Goal: Task Accomplishment & Management: Use online tool/utility

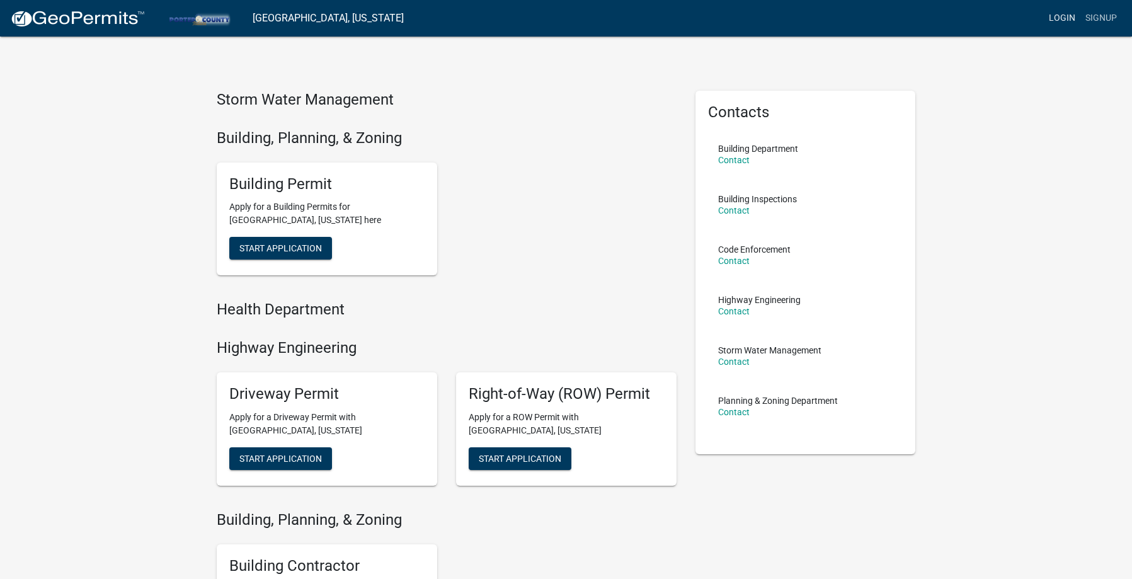
click at [1069, 18] on link "Login" at bounding box center [1062, 18] width 37 height 24
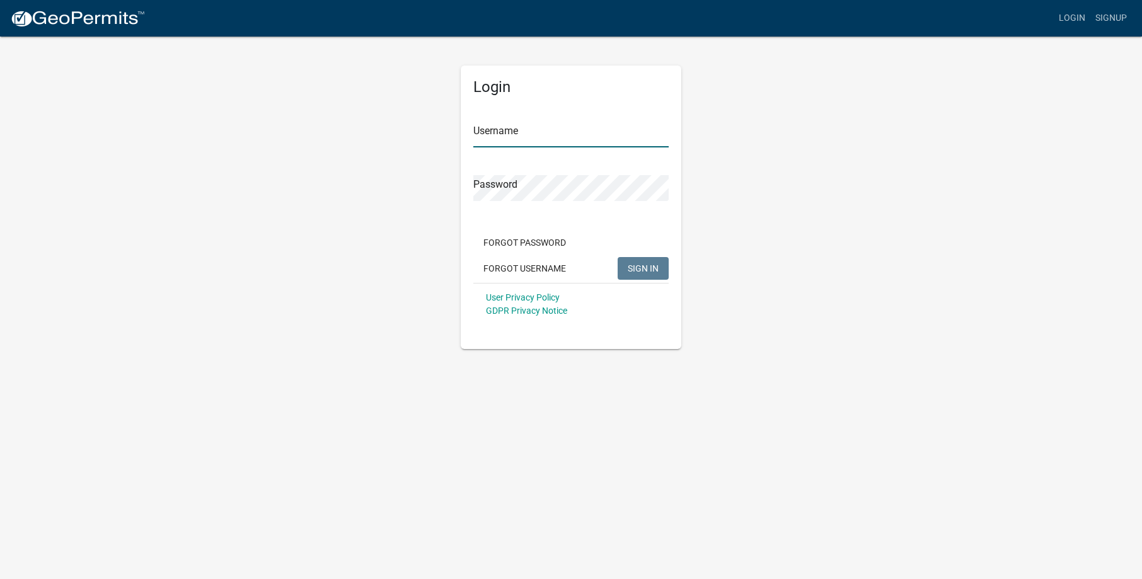
click at [548, 122] on input "Username" at bounding box center [570, 135] width 195 height 26
click at [501, 142] on input "Username" at bounding box center [570, 135] width 195 height 26
click at [522, 246] on button "Forgot Password" at bounding box center [524, 242] width 103 height 23
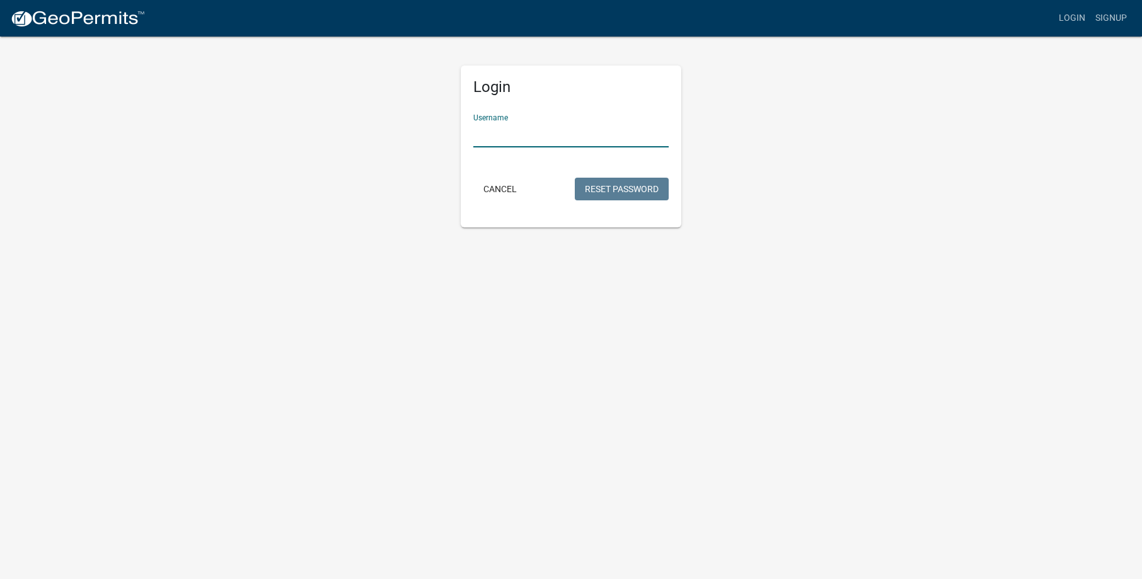
click at [509, 132] on input "Username" at bounding box center [570, 135] width 195 height 26
type input "[PERSON_NAME][EMAIL_ADDRESS][PERSON_NAME][DOMAIN_NAME]"
click at [603, 195] on button "Reset Password" at bounding box center [622, 189] width 94 height 23
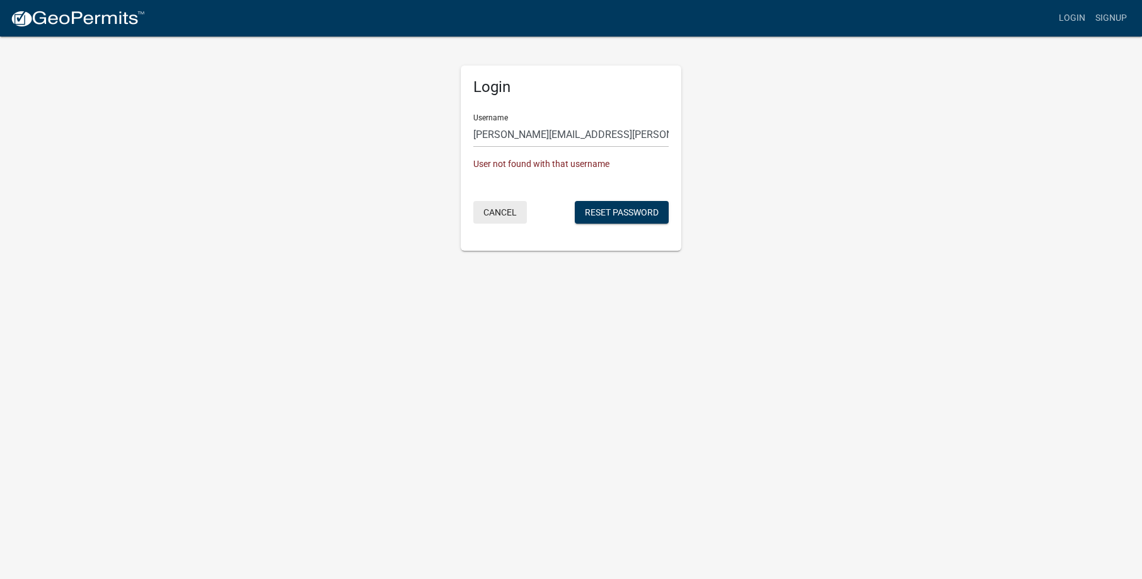
click at [500, 214] on button "Cancel" at bounding box center [500, 212] width 54 height 23
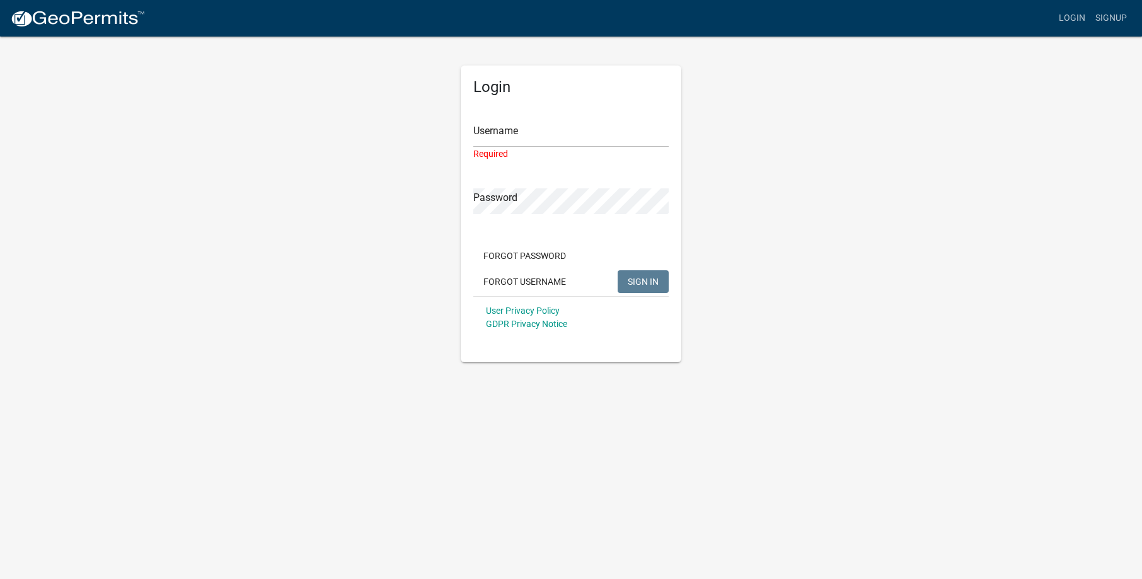
drag, startPoint x: 1113, startPoint y: 100, endPoint x: 449, endPoint y: 524, distance: 788.0
click at [449, 524] on body "Internet Explorer does NOT work with GeoPermits. Get a new browser for more sec…" at bounding box center [571, 289] width 1142 height 579
click at [519, 133] on input "Username" at bounding box center [570, 135] width 195 height 26
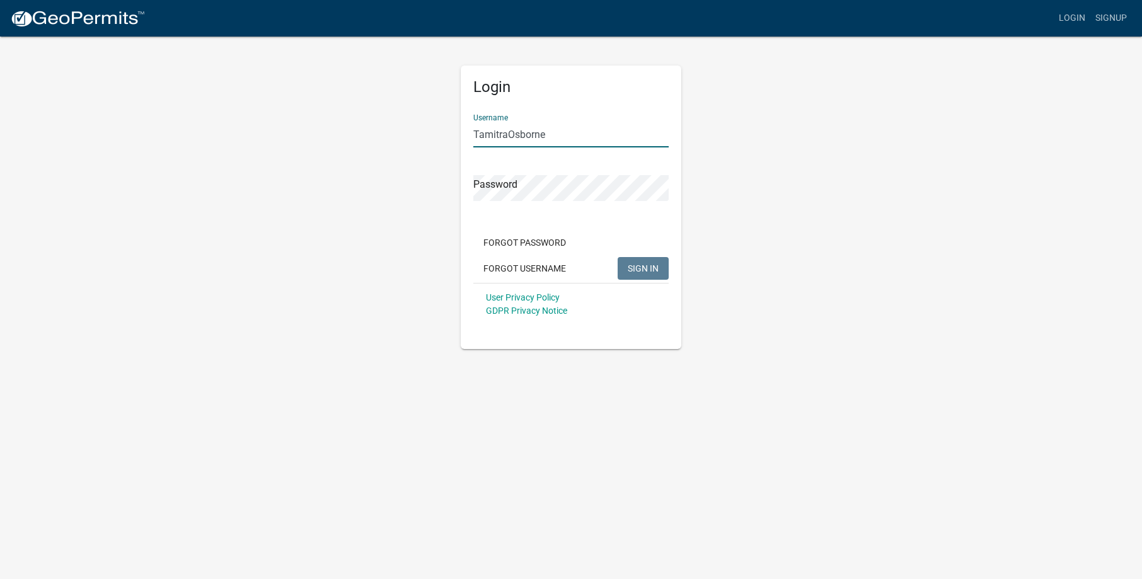
type input "TamitraOsborne"
click at [519, 270] on button "Forgot Username" at bounding box center [524, 268] width 103 height 23
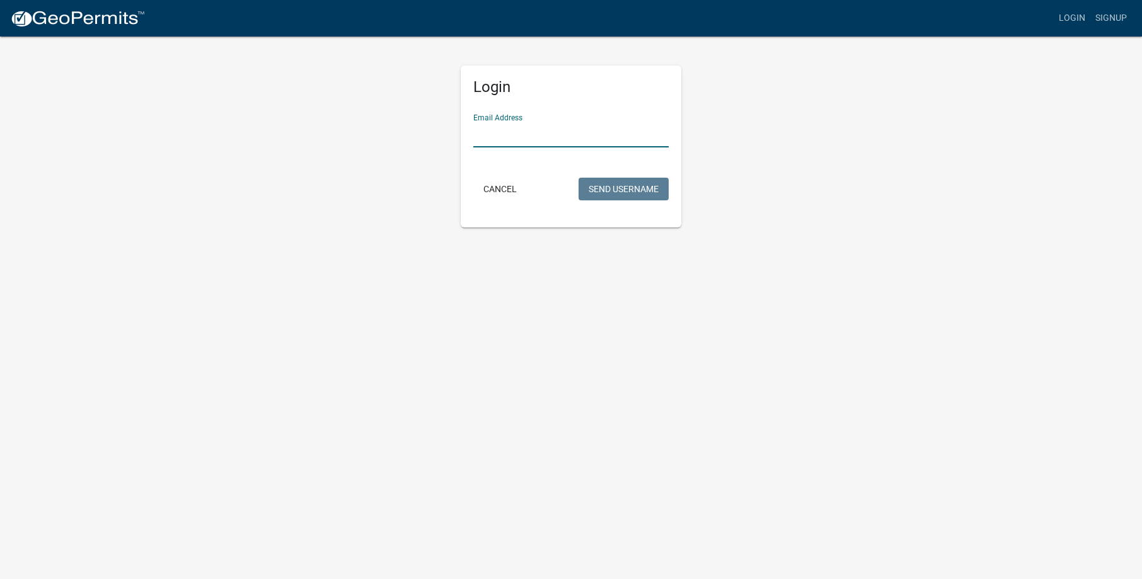
click at [501, 141] on input "Email Address" at bounding box center [570, 135] width 195 height 26
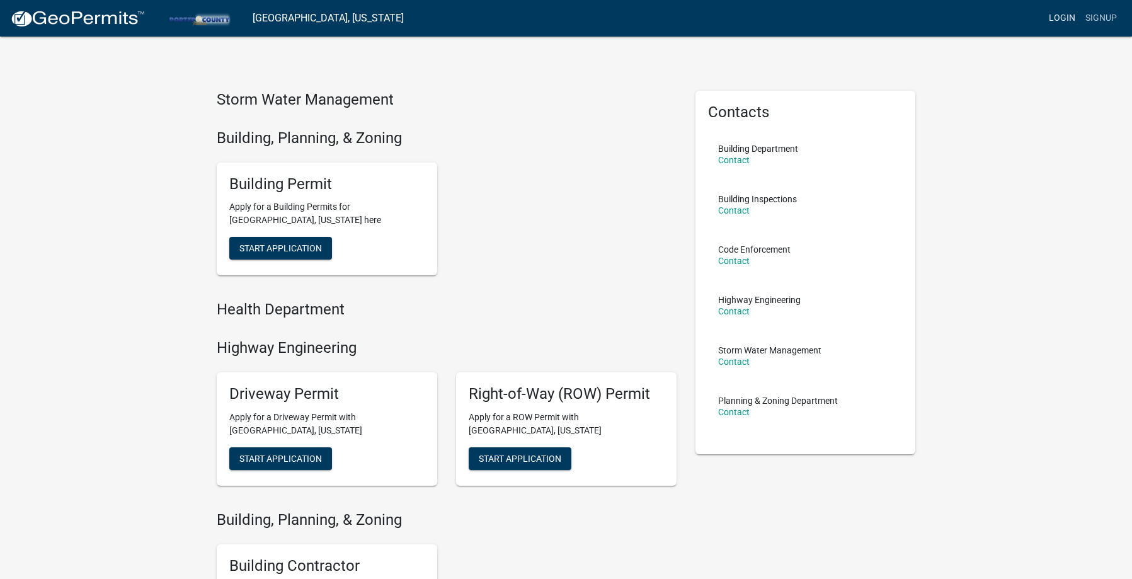
click at [1069, 18] on link "Login" at bounding box center [1062, 18] width 37 height 24
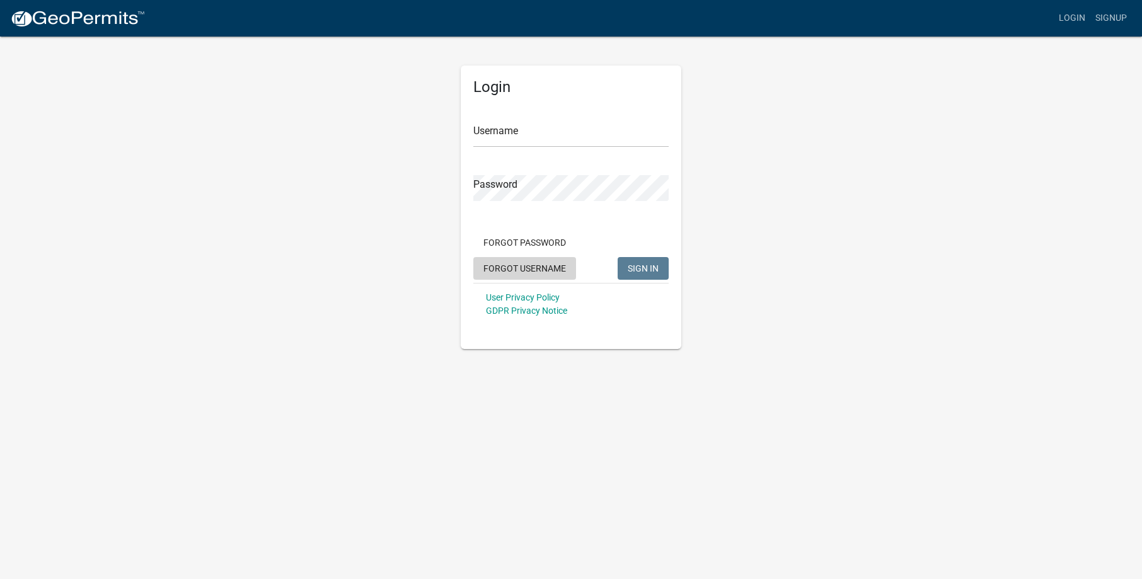
click at [542, 265] on button "Forgot Username" at bounding box center [524, 268] width 103 height 23
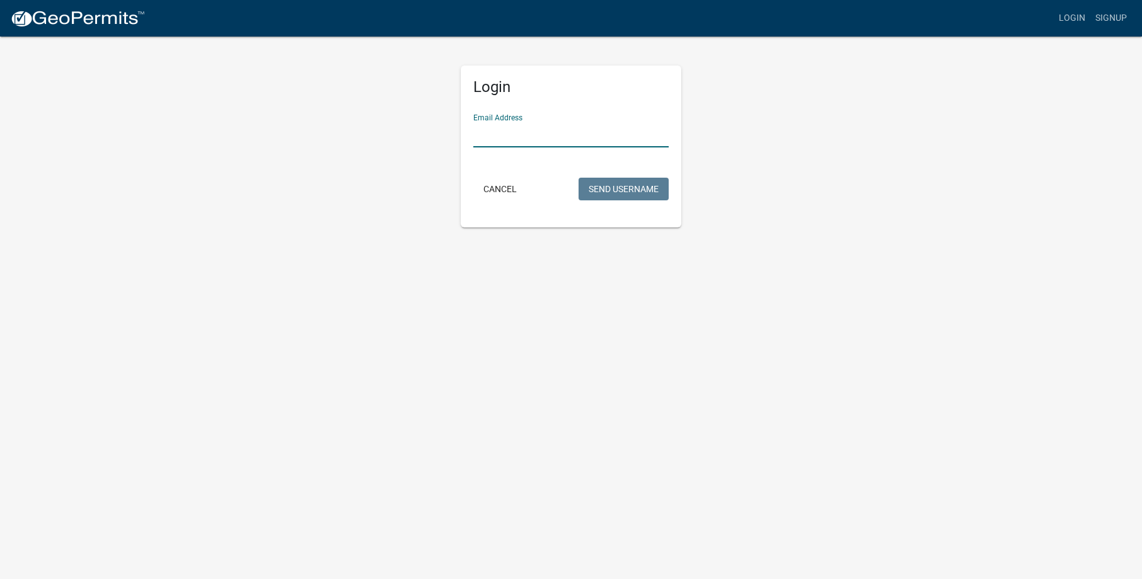
click at [510, 135] on input "Email Address" at bounding box center [570, 135] width 195 height 26
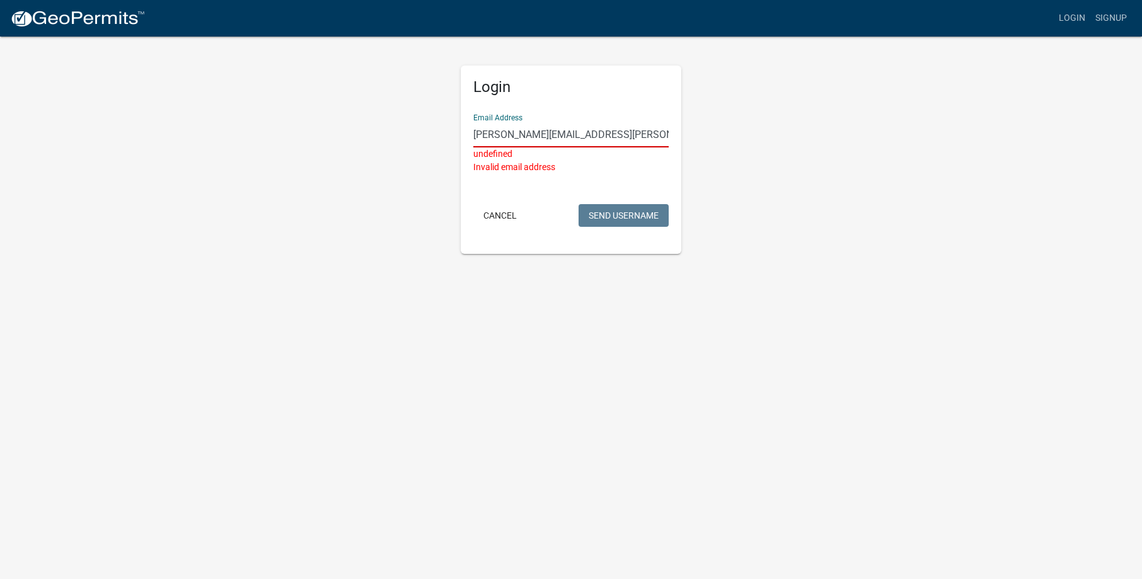
click at [629, 141] on input "[PERSON_NAME][EMAIL_ADDRESS][PERSON_NAME][DOMAIN_NAME]" at bounding box center [570, 135] width 195 height 26
type input "T"
type input "[PERSON_NAME][EMAIL_ADDRESS][PERSON_NAME][DOMAIN_NAME]"
click at [640, 145] on input "[PERSON_NAME][EMAIL_ADDRESS][PERSON_NAME][DOMAIN_NAME]" at bounding box center [570, 135] width 195 height 26
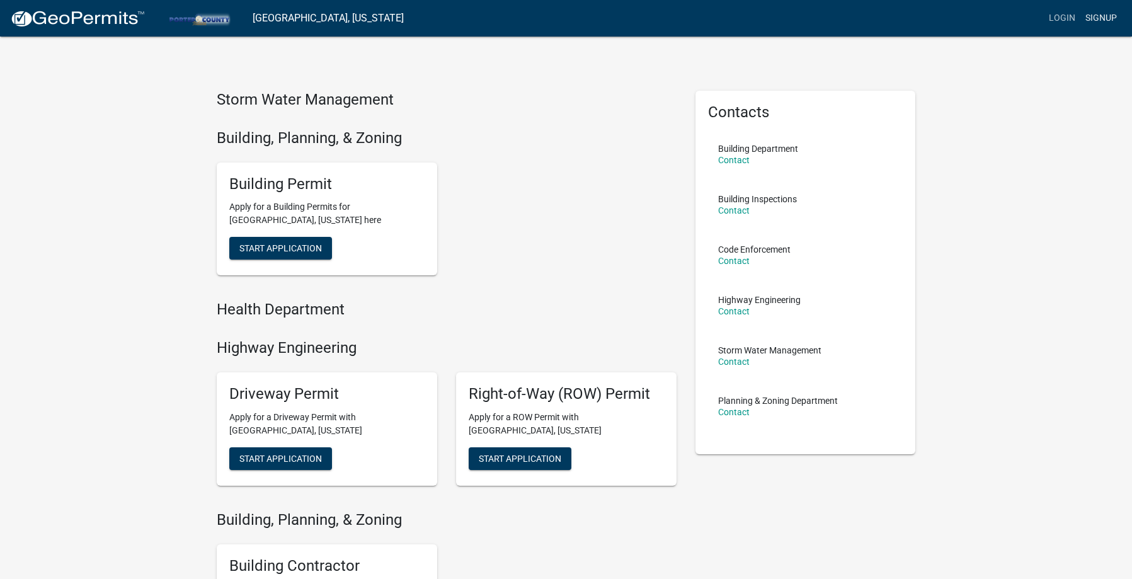
click at [1099, 18] on link "Signup" at bounding box center [1102, 18] width 42 height 24
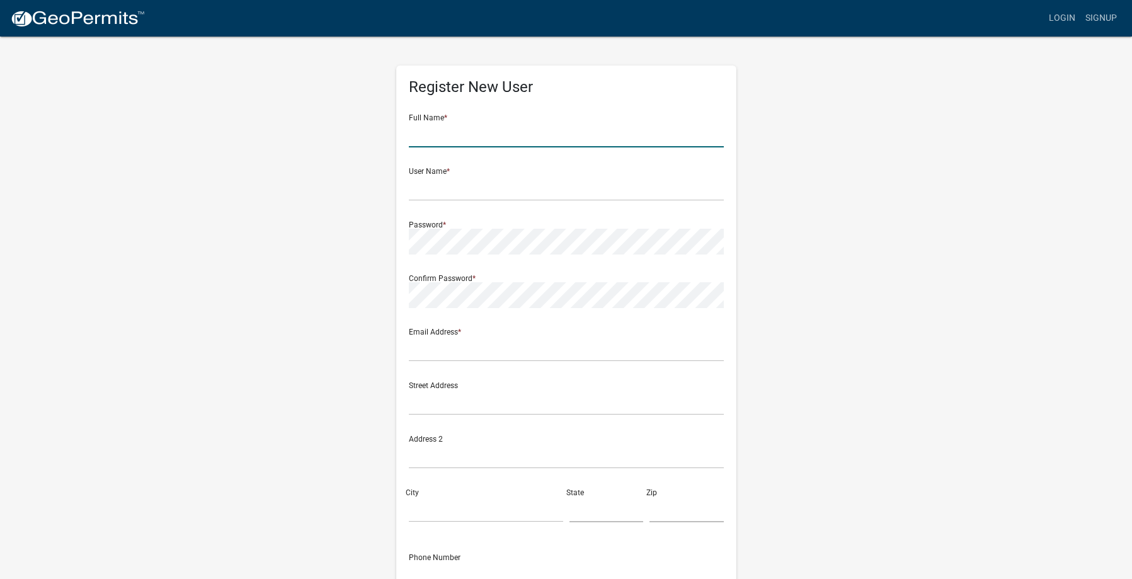
click at [447, 138] on input "text" at bounding box center [566, 135] width 315 height 26
type input "[PERSON_NAME]"
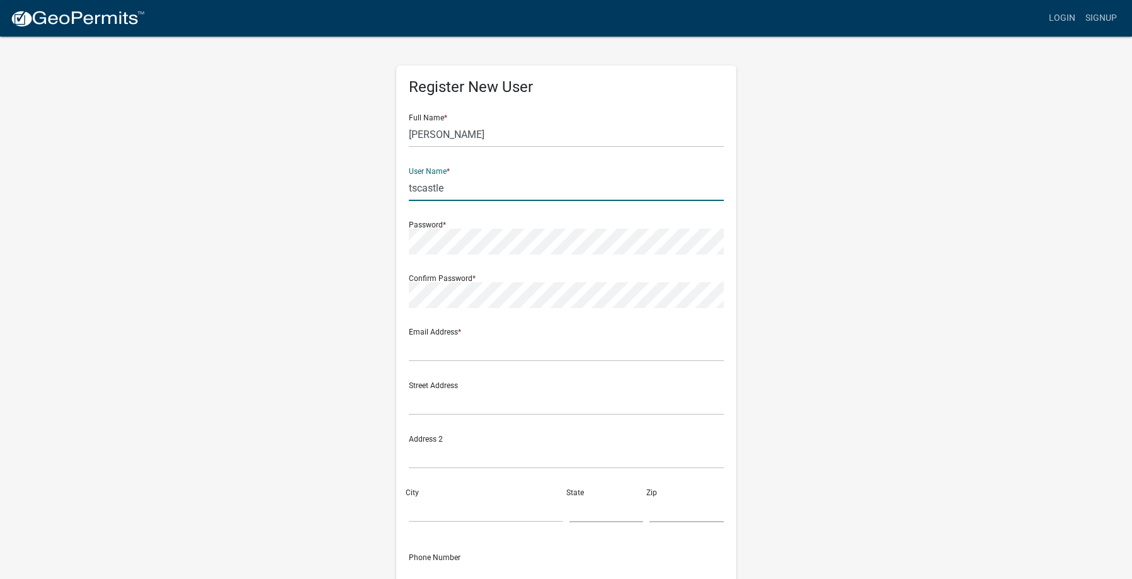
type input "tscastle"
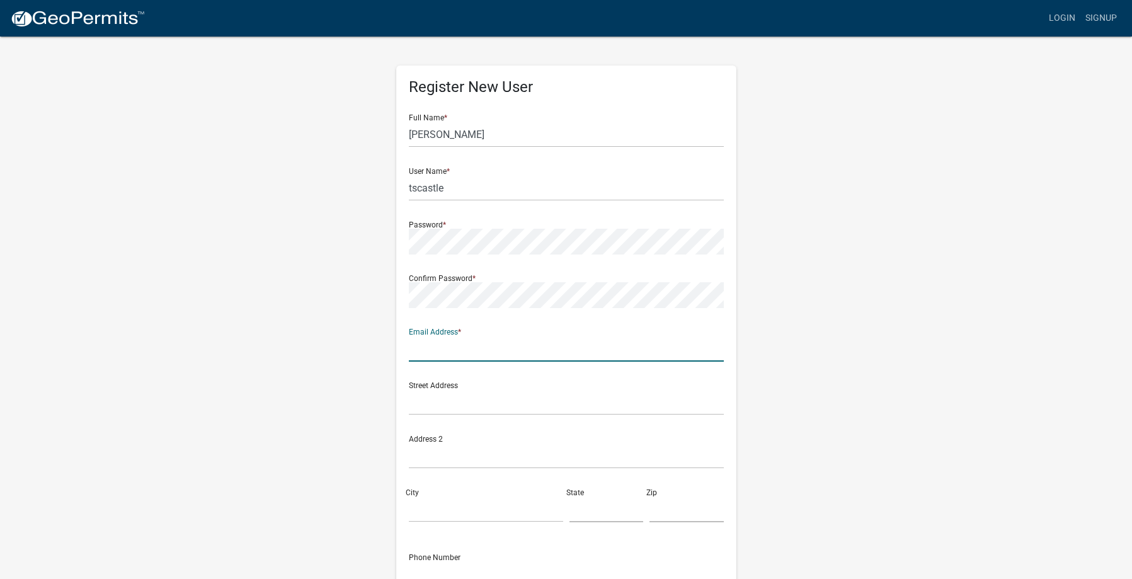
click at [544, 352] on input "text" at bounding box center [566, 349] width 315 height 26
type input "[PERSON_NAME][EMAIL_ADDRESS][PERSON_NAME][DOMAIN_NAME]"
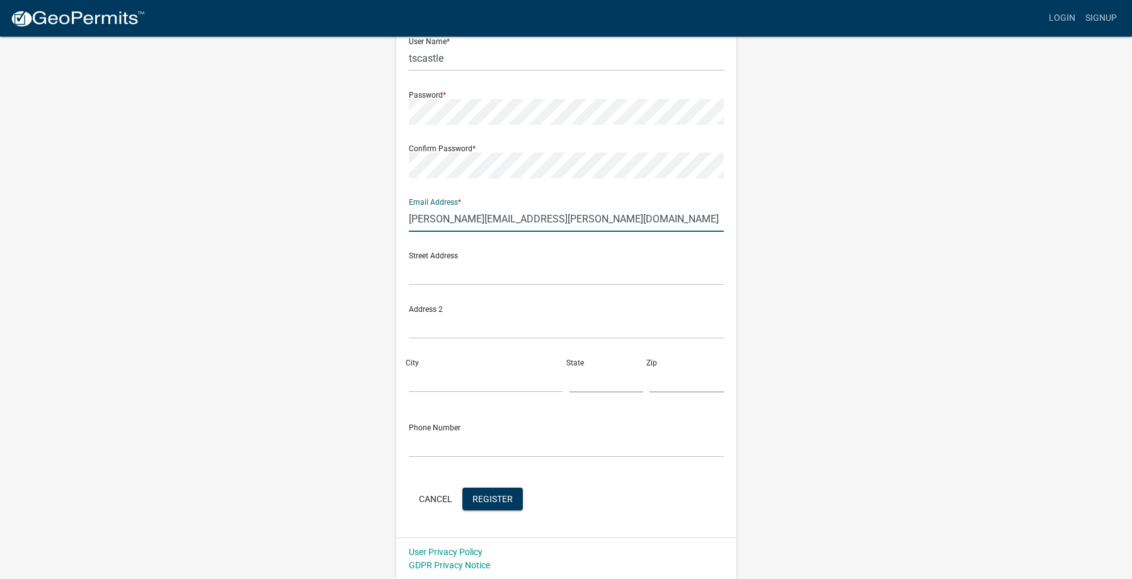
scroll to position [130, 0]
click at [493, 499] on span "Register" at bounding box center [493, 498] width 40 height 10
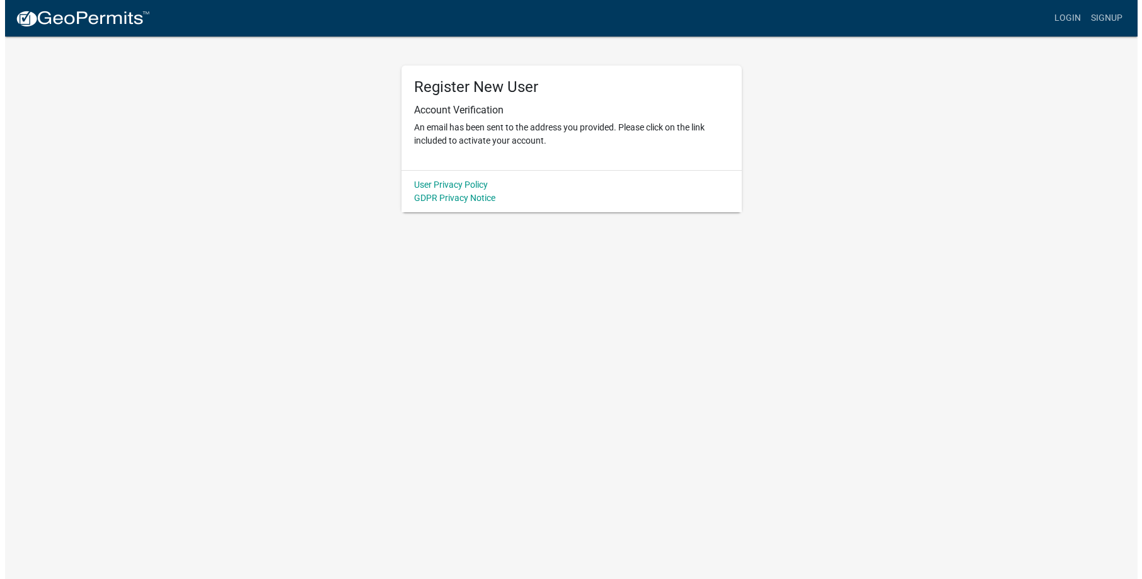
scroll to position [0, 0]
click at [743, 356] on body "Internet Explorer does NOT work with GeoPermits. Get a new browser for more sec…" at bounding box center [571, 289] width 1142 height 579
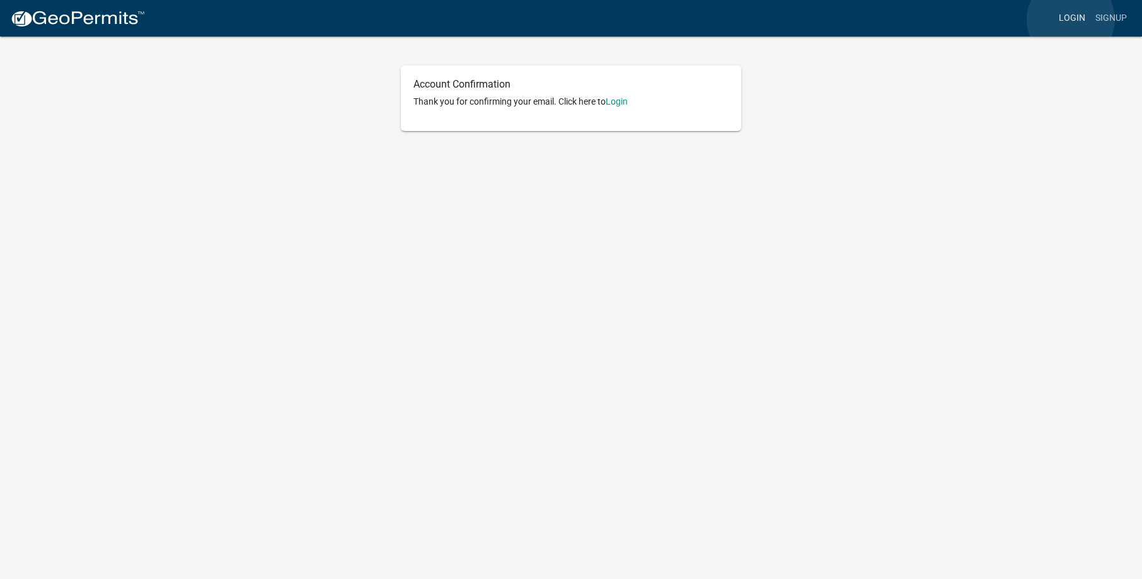
click at [1071, 20] on link "Login" at bounding box center [1072, 18] width 37 height 24
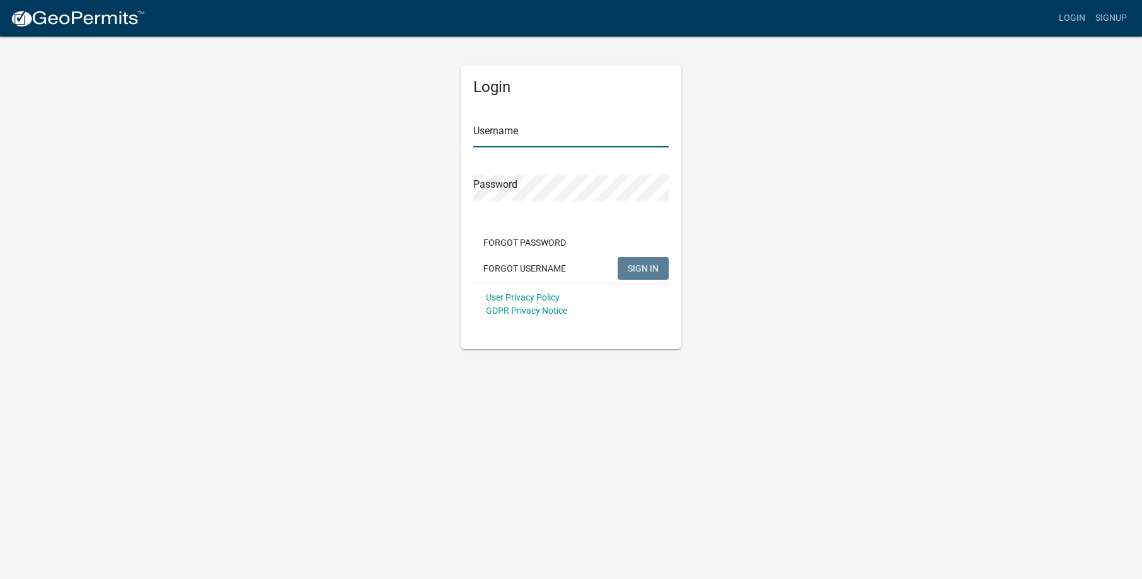
type input "tscastle"
click at [553, 141] on input "tscastle" at bounding box center [570, 135] width 195 height 26
click at [633, 270] on span "SIGN IN" at bounding box center [643, 268] width 31 height 10
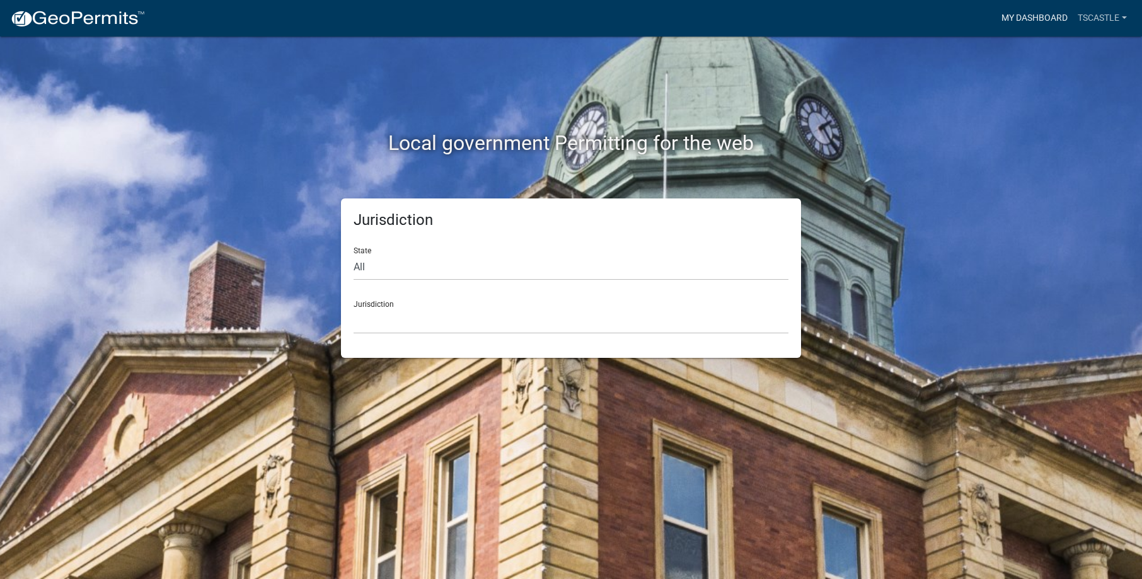
click at [1036, 20] on link "My Dashboard" at bounding box center [1034, 18] width 76 height 24
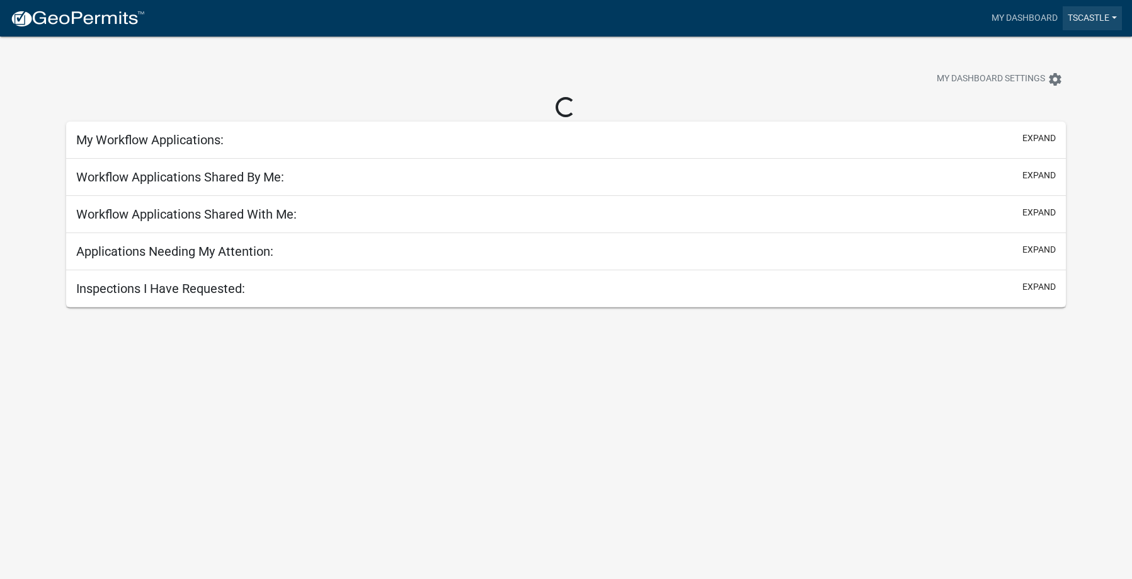
click at [1102, 16] on link "tscastle" at bounding box center [1092, 18] width 59 height 24
click at [1062, 90] on link "Logout" at bounding box center [1072, 93] width 101 height 30
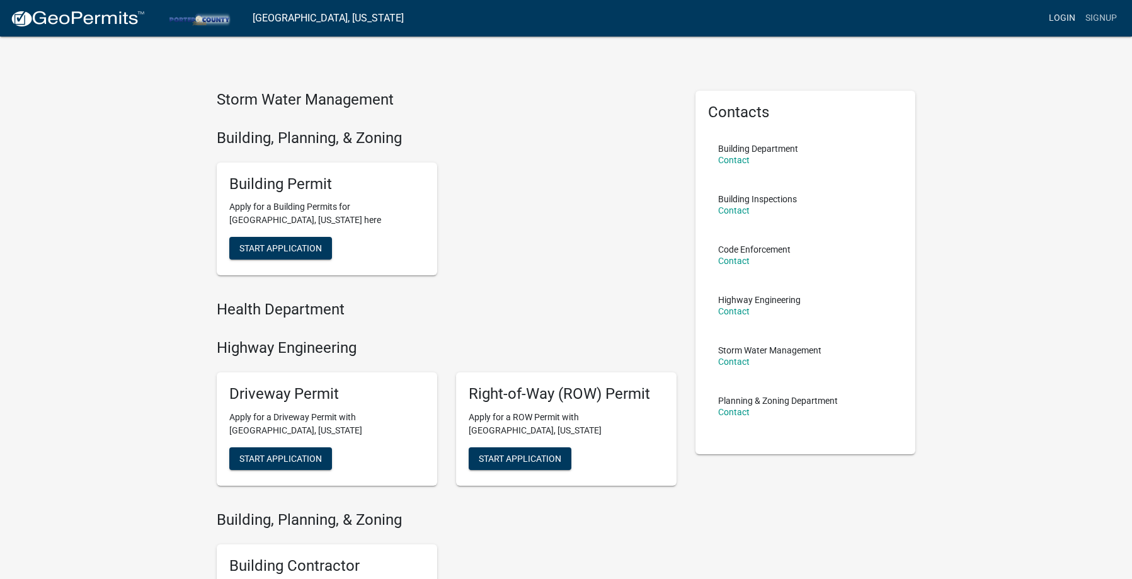
click at [1066, 16] on link "Login" at bounding box center [1062, 18] width 37 height 24
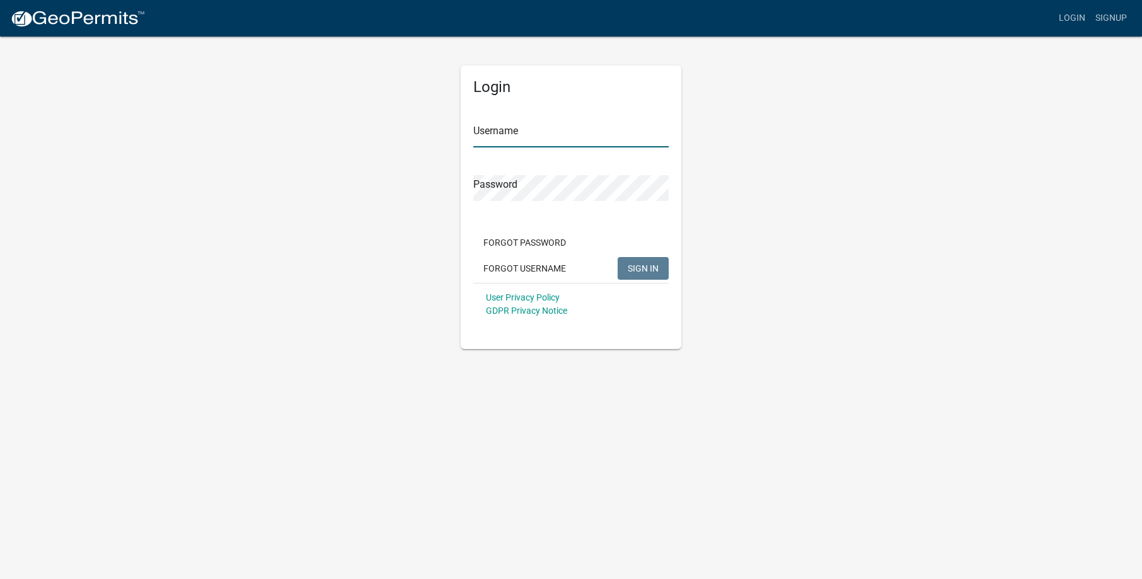
type input "tscastle"
click at [630, 264] on span "SIGN IN" at bounding box center [643, 268] width 31 height 10
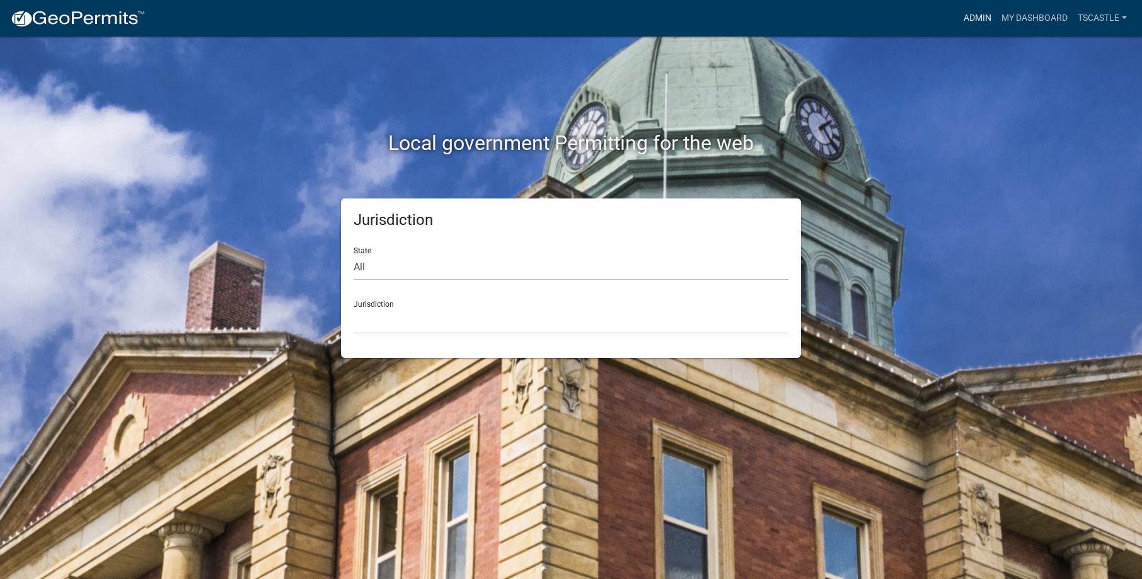
click at [972, 14] on link "Admin" at bounding box center [977, 18] width 38 height 24
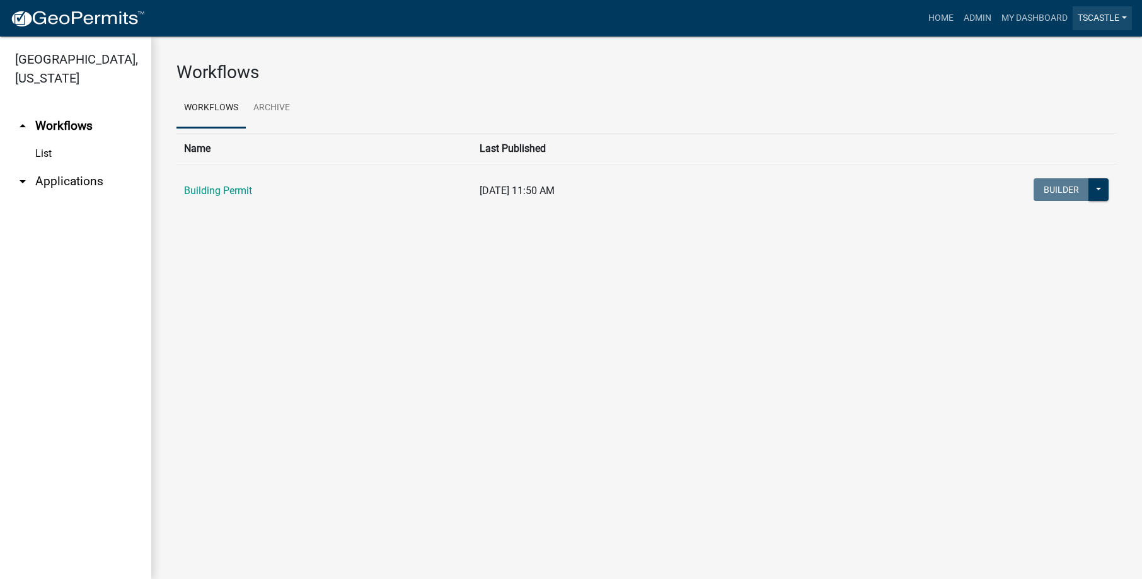
click at [1111, 18] on link "tscastle" at bounding box center [1102, 18] width 59 height 24
click at [1081, 79] on link "Account" at bounding box center [1081, 82] width 101 height 30
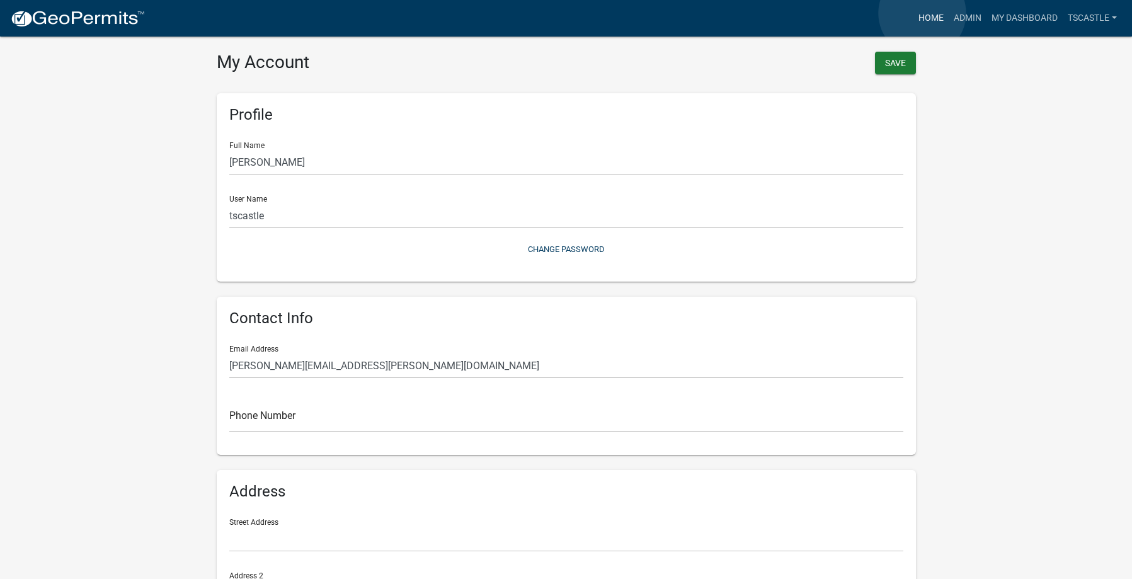
click at [923, 13] on link "Home" at bounding box center [931, 18] width 35 height 24
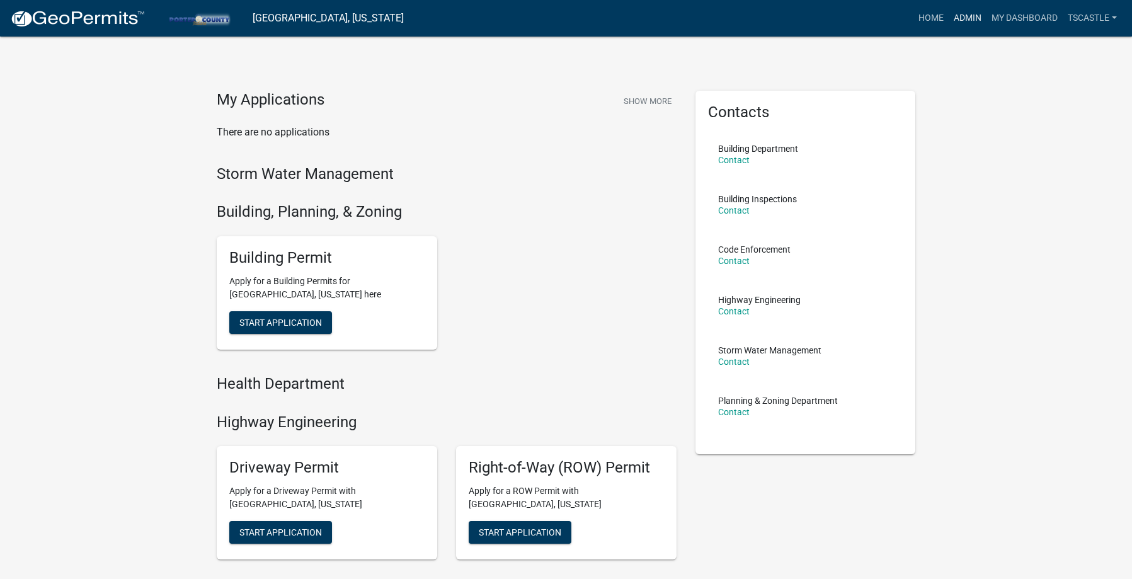
click at [965, 14] on link "Admin" at bounding box center [968, 18] width 38 height 24
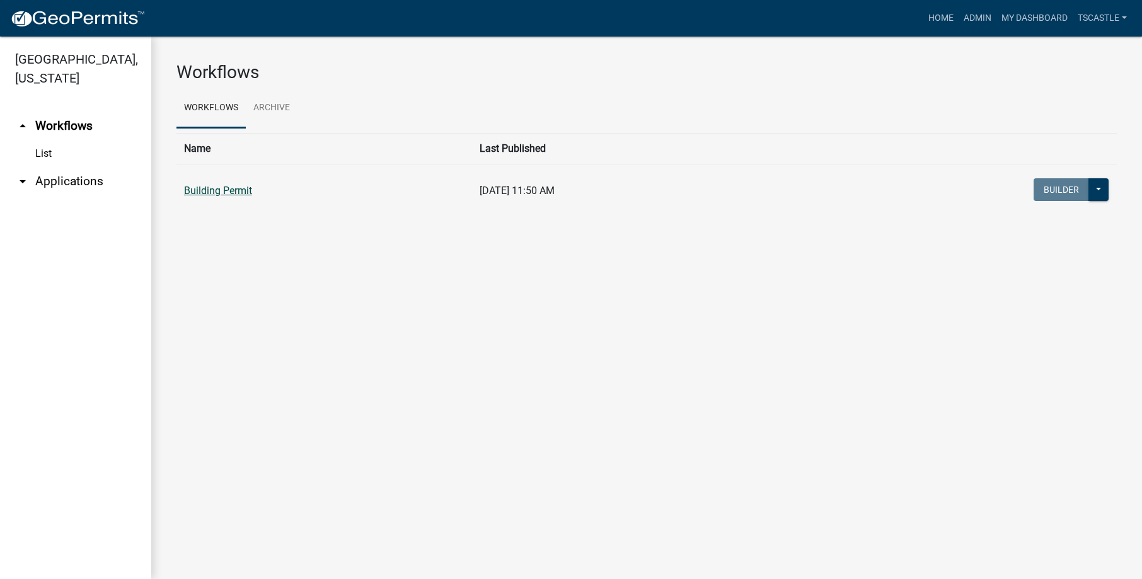
click at [221, 193] on link "Building Permit" at bounding box center [218, 191] width 68 height 12
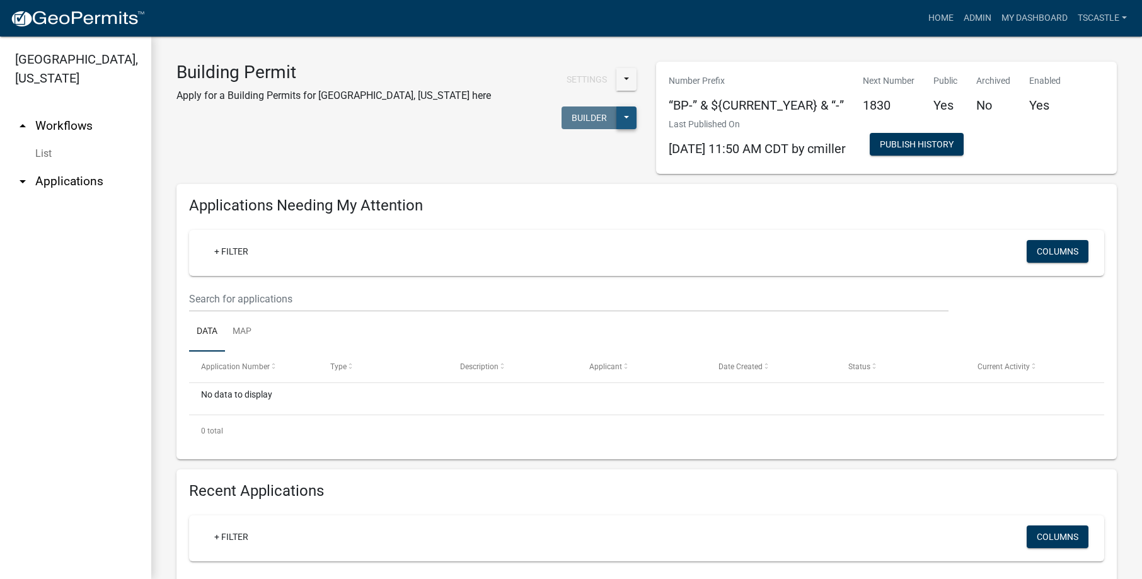
click at [616, 106] on button at bounding box center [626, 117] width 20 height 23
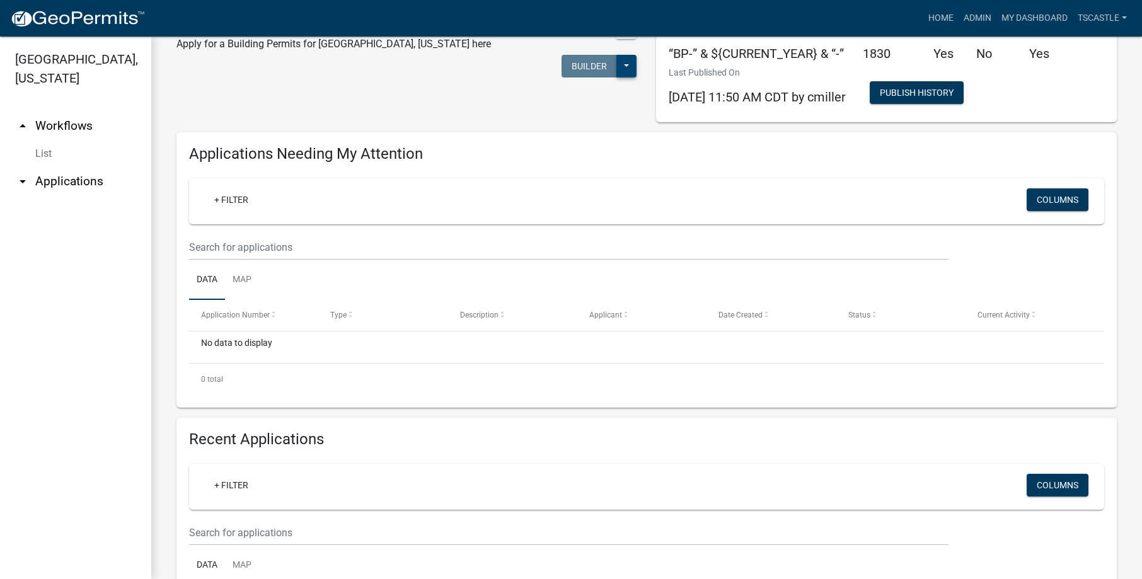
scroll to position [189, 0]
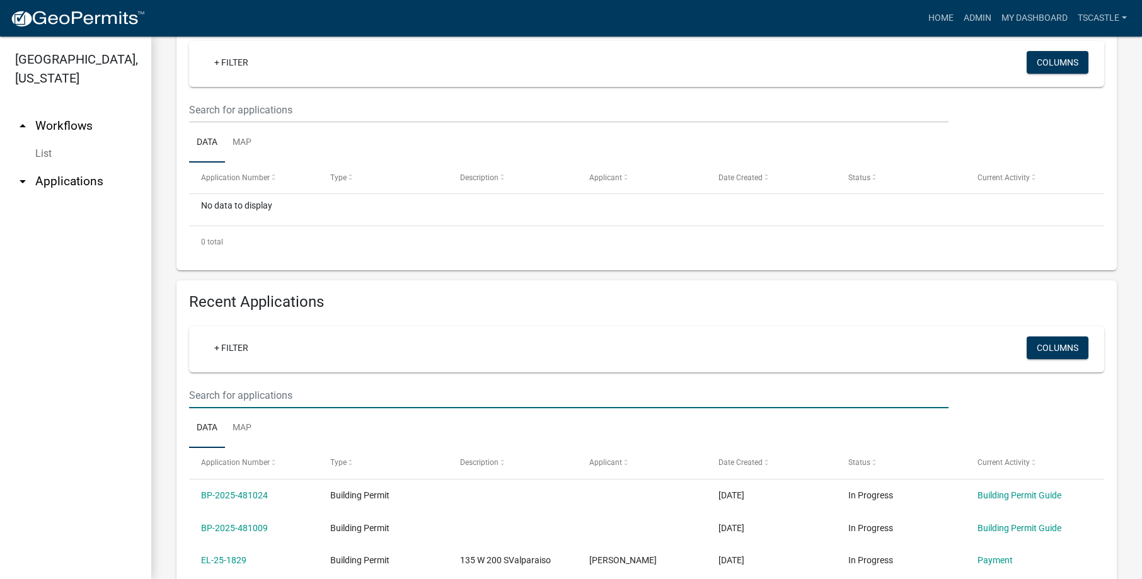
click at [230, 396] on input "text" at bounding box center [568, 396] width 759 height 26
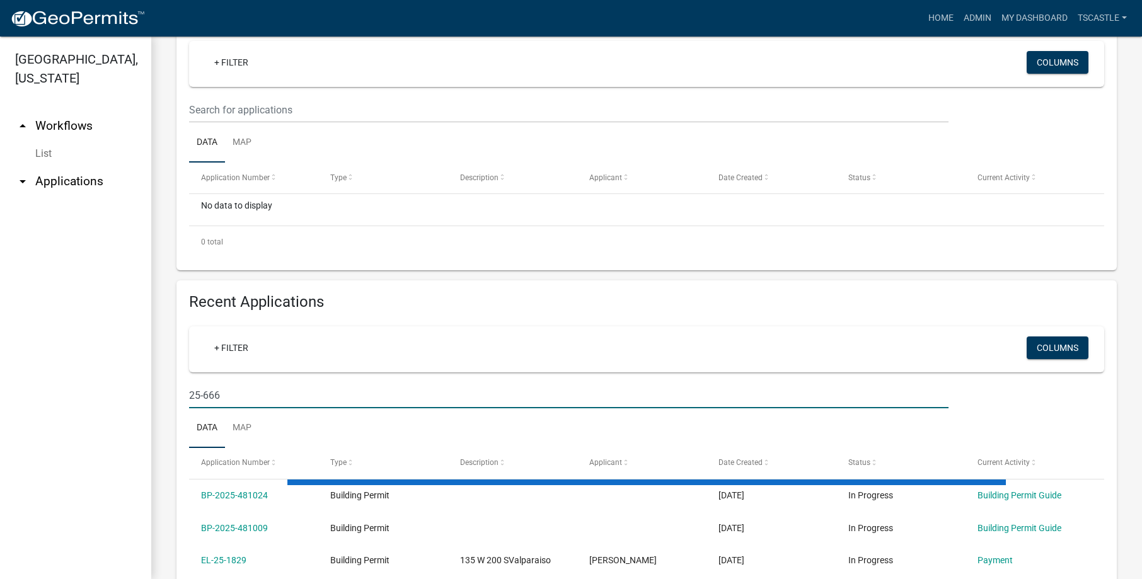
type input "25-666"
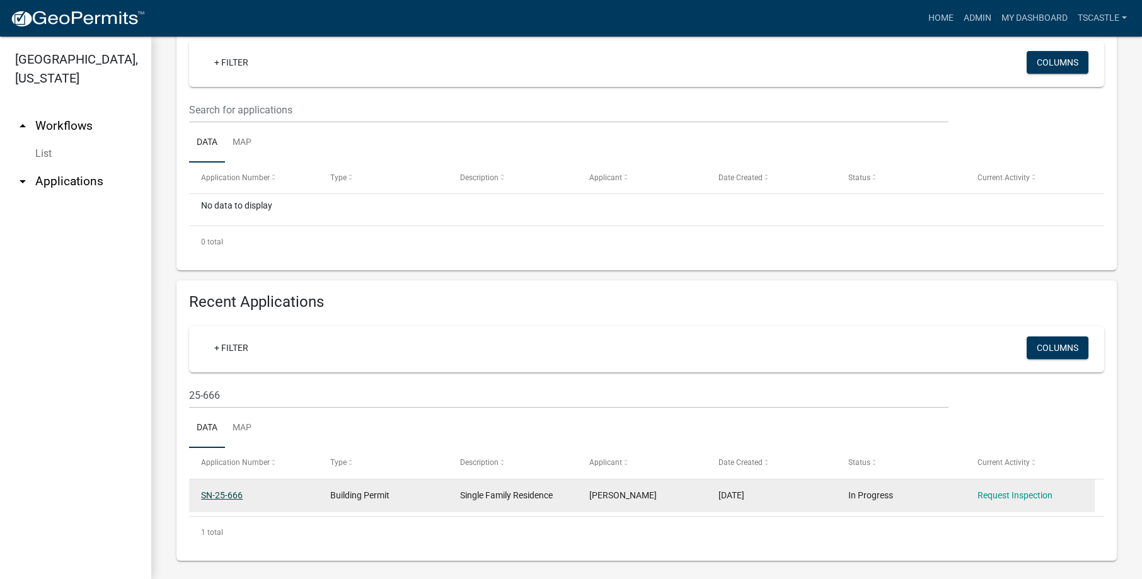
click at [221, 493] on link "SN-25-666" at bounding box center [222, 495] width 42 height 10
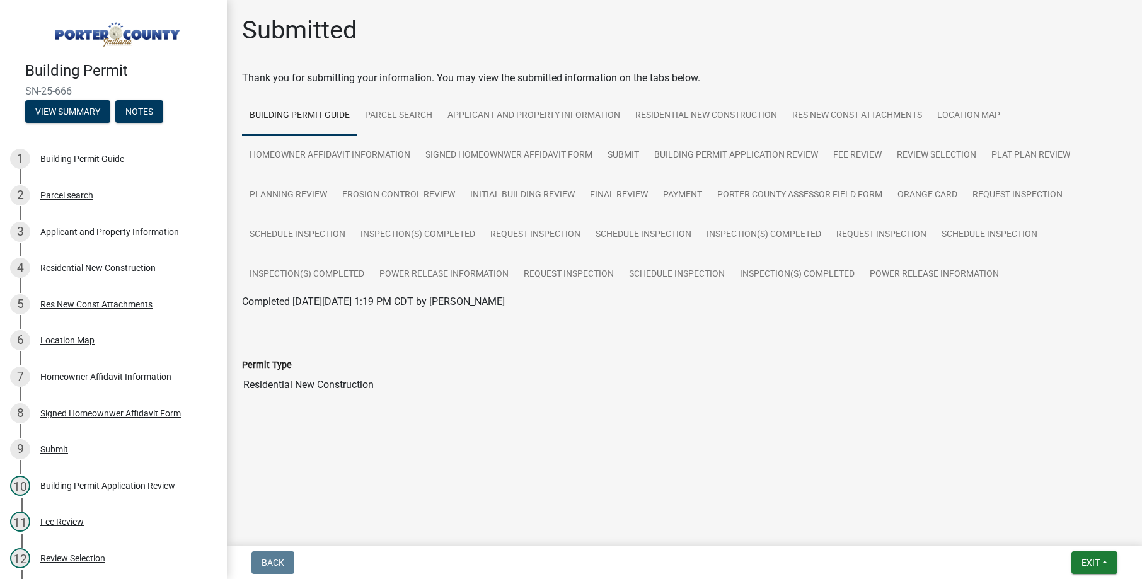
click at [654, 502] on main "Submitted Thank you for submitting your information. You may view the submitted…" at bounding box center [684, 270] width 915 height 541
click at [831, 109] on link "Res New Const Attachments" at bounding box center [857, 116] width 145 height 40
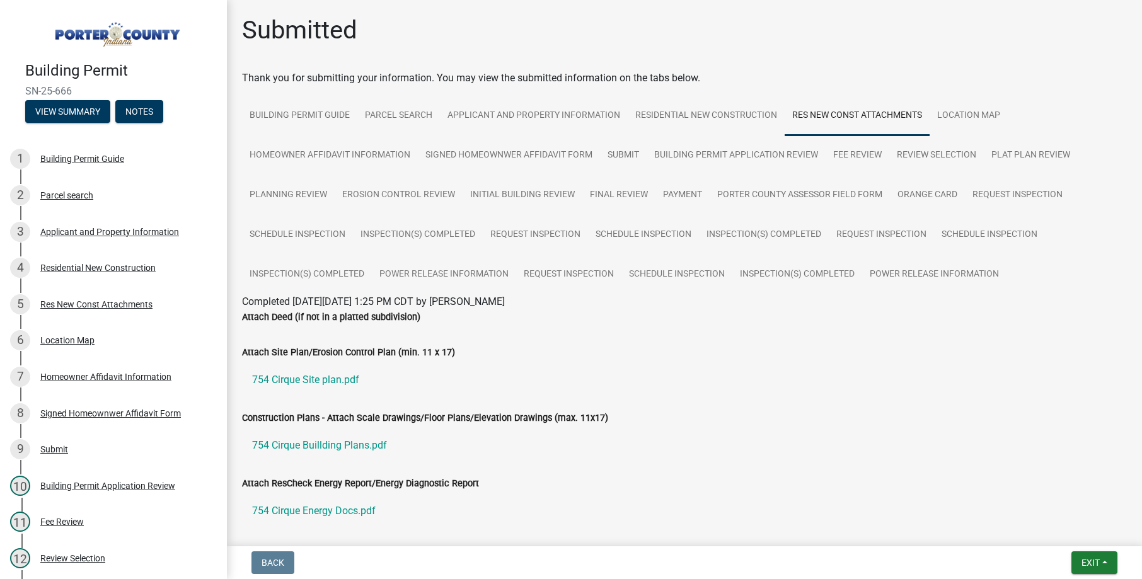
scroll to position [63, 0]
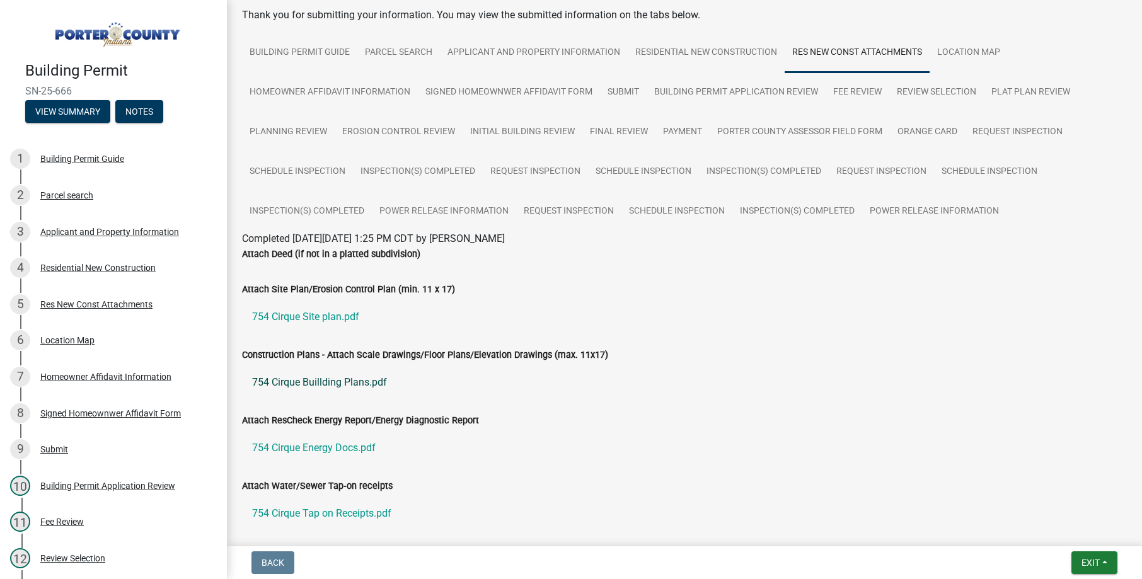
click at [339, 380] on link "754 Cirque Buillding Plans.pdf" at bounding box center [684, 382] width 885 height 30
